Goal: Task Accomplishment & Management: Manage account settings

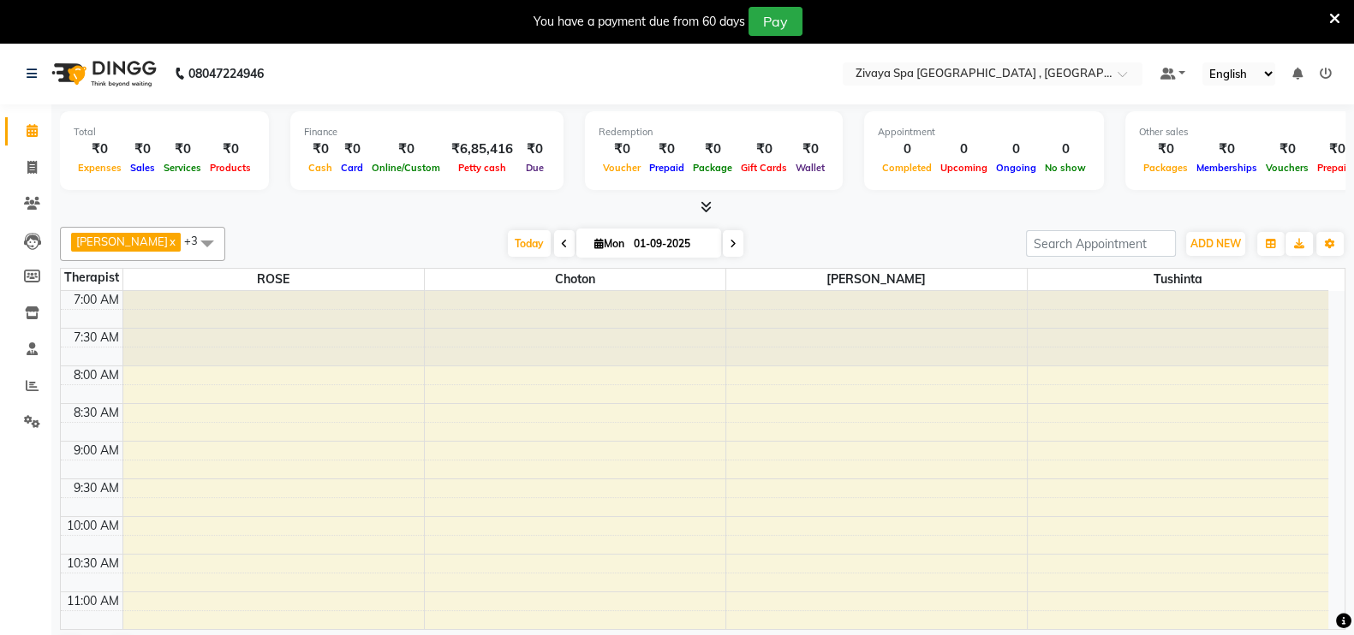
click at [373, 19] on div "You have a payment due from 60 days Pay" at bounding box center [668, 21] width 1322 height 29
click at [372, 20] on div "You have a payment due from 60 days Pay" at bounding box center [668, 21] width 1322 height 29
click at [364, 36] on div "You have a payment due from 60 days Pay" at bounding box center [677, 21] width 1354 height 43
